Goal: Navigation & Orientation: Find specific page/section

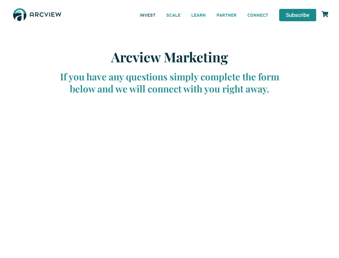
click at [148, 15] on link "INVEST" at bounding box center [148, 15] width 27 height 12
click at [174, 15] on link "SCALE" at bounding box center [173, 15] width 25 height 12
click at [199, 15] on link "LEARN" at bounding box center [198, 15] width 25 height 12
click at [258, 15] on link "CONNECT" at bounding box center [258, 15] width 32 height 12
